Goal: Communication & Community: Ask a question

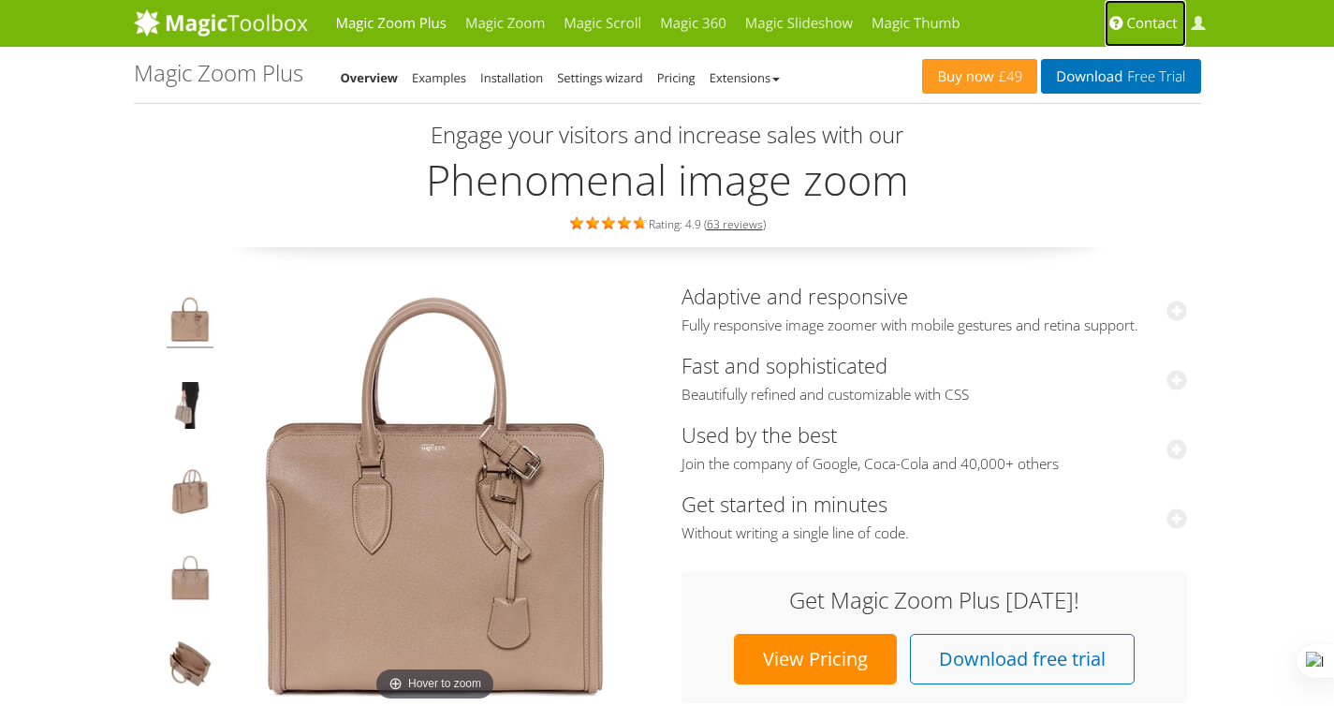
click at [1148, 24] on span "Contact" at bounding box center [1152, 23] width 51 height 19
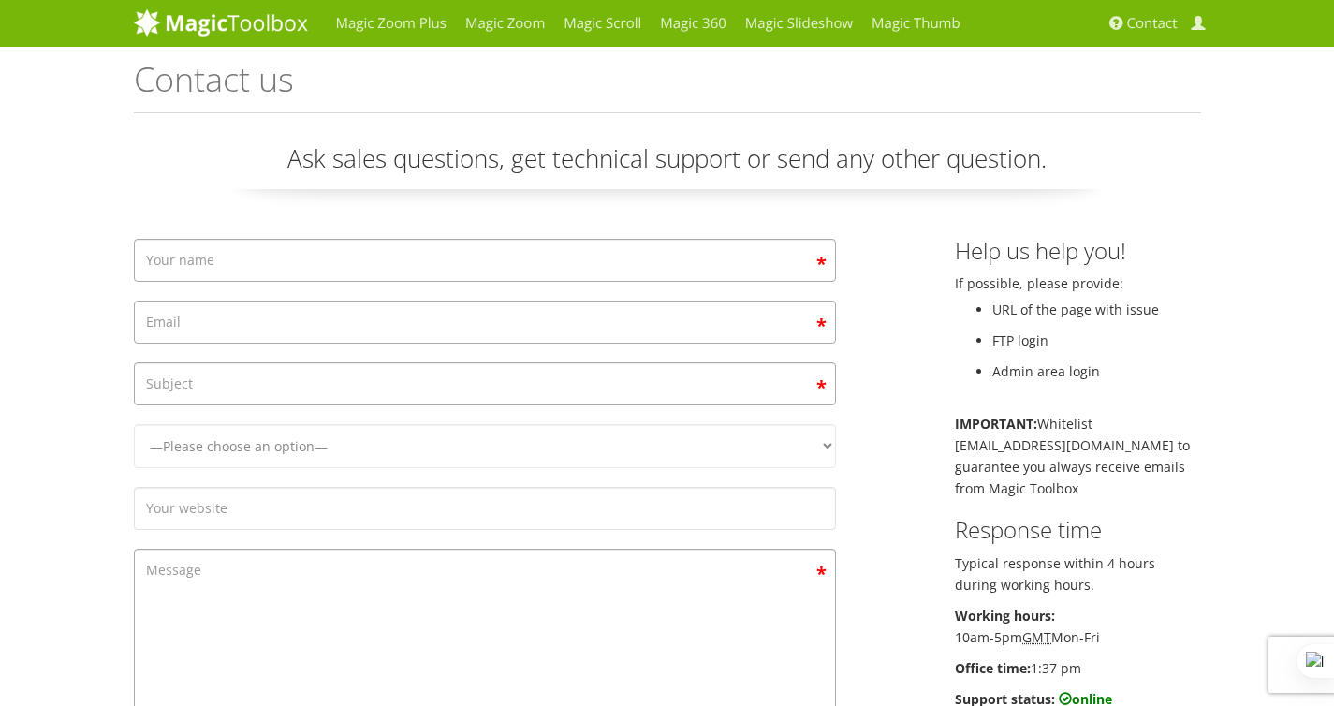
type input "[PERSON_NAME]"
drag, startPoint x: 329, startPoint y: 271, endPoint x: 281, endPoint y: 271, distance: 47.8
click at [281, 271] on input "Stella Dh" at bounding box center [485, 260] width 702 height 43
type input "Stella"
